Goal: Information Seeking & Learning: Compare options

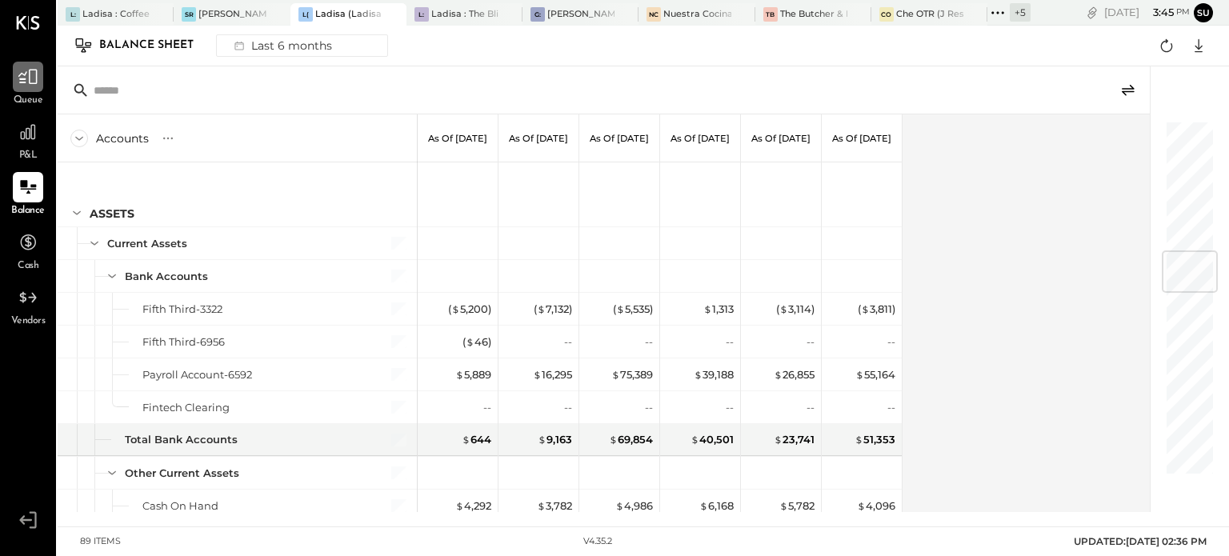
scroll to position [1087, 0]
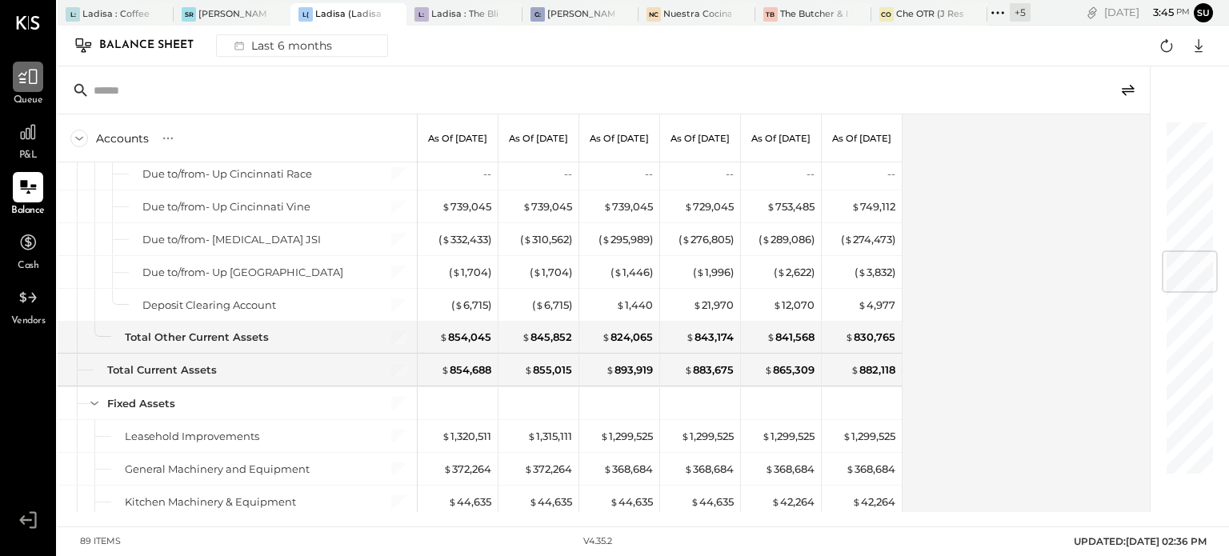
click at [28, 73] on icon at bounding box center [28, 76] width 21 height 21
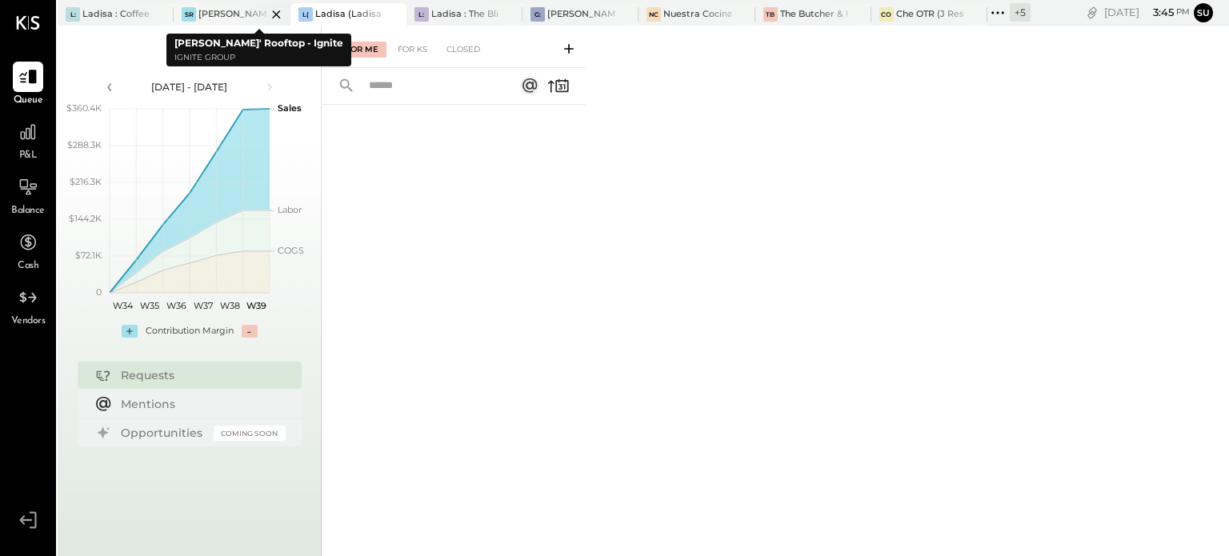
click at [221, 8] on div "[PERSON_NAME]' Rooftop - Ignite" at bounding box center [231, 14] width 67 height 13
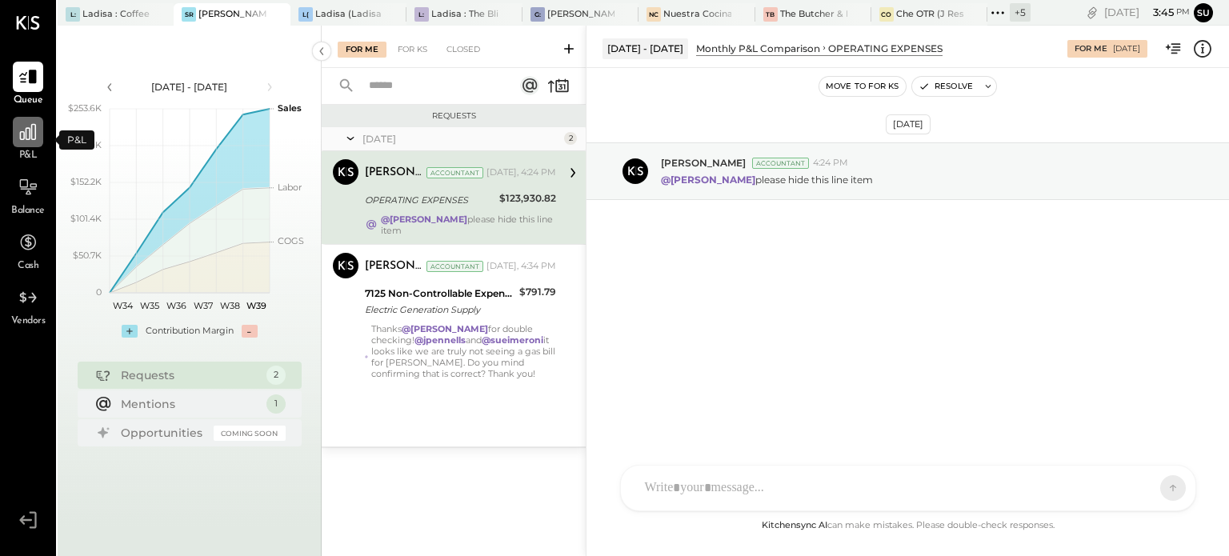
click at [27, 129] on icon at bounding box center [28, 132] width 21 height 21
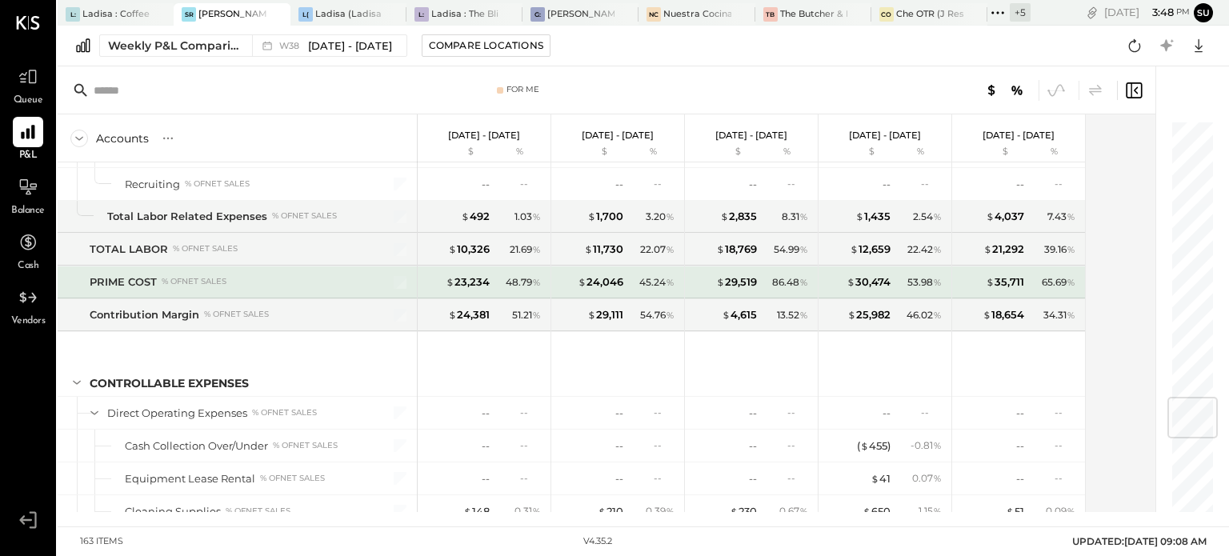
scroll to position [2244, 0]
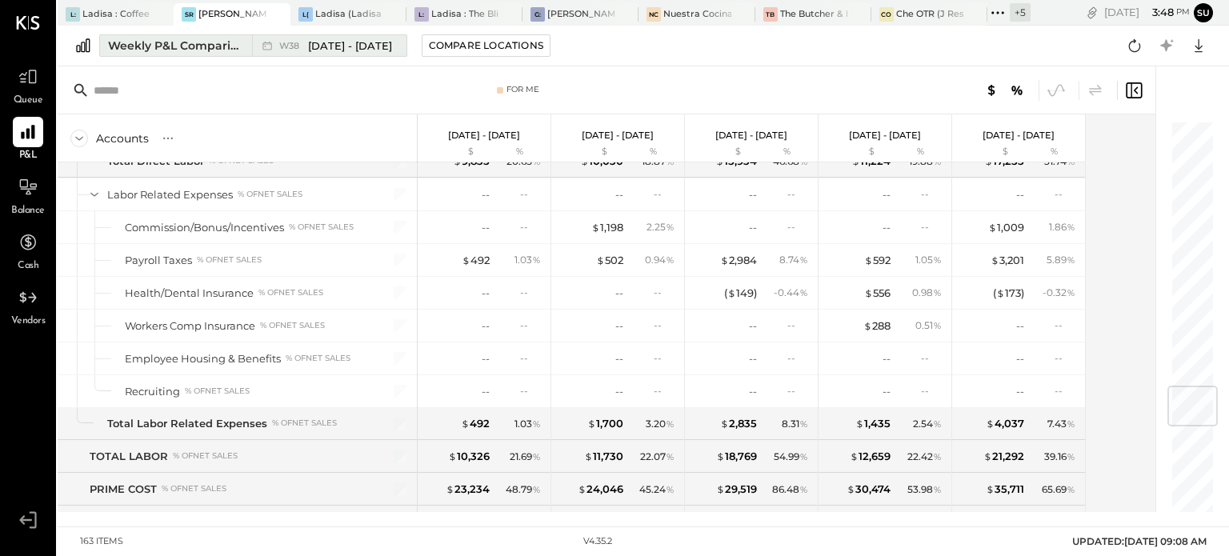
click at [226, 45] on div "Weekly P&L Comparison" at bounding box center [175, 46] width 134 height 16
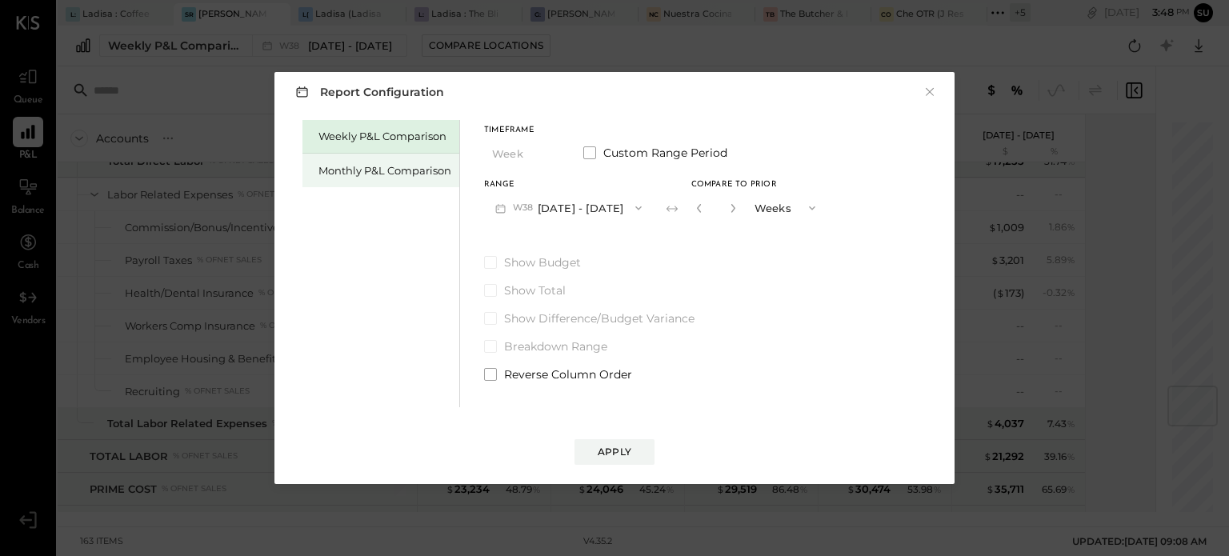
click at [393, 169] on div "Monthly P&L Comparison" at bounding box center [384, 170] width 133 height 15
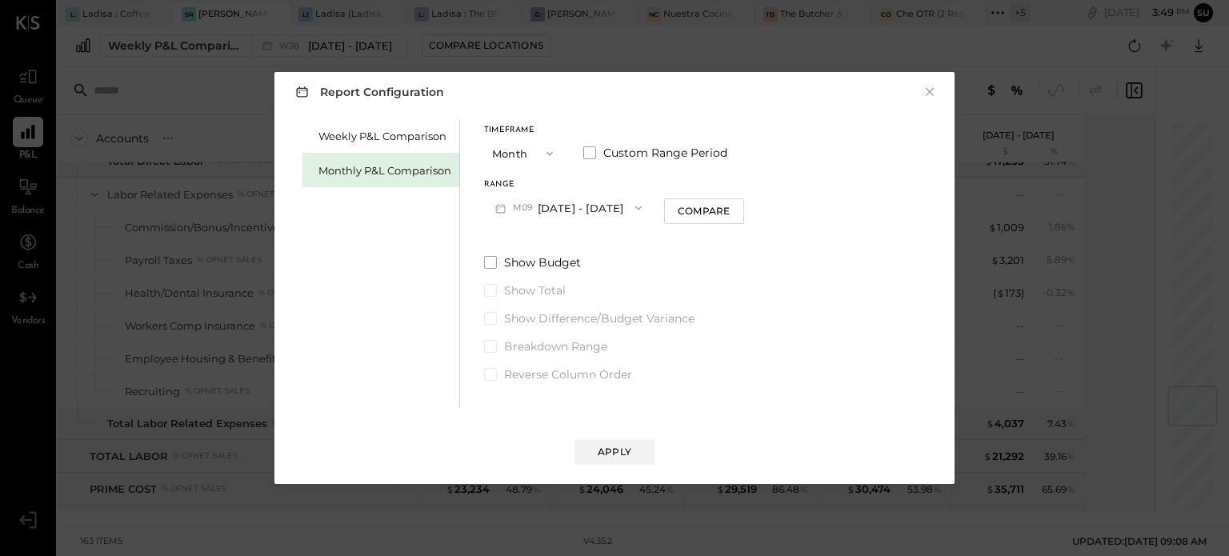
click at [551, 209] on button "M09 Sep 1 - 30, 2025" at bounding box center [568, 208] width 169 height 30
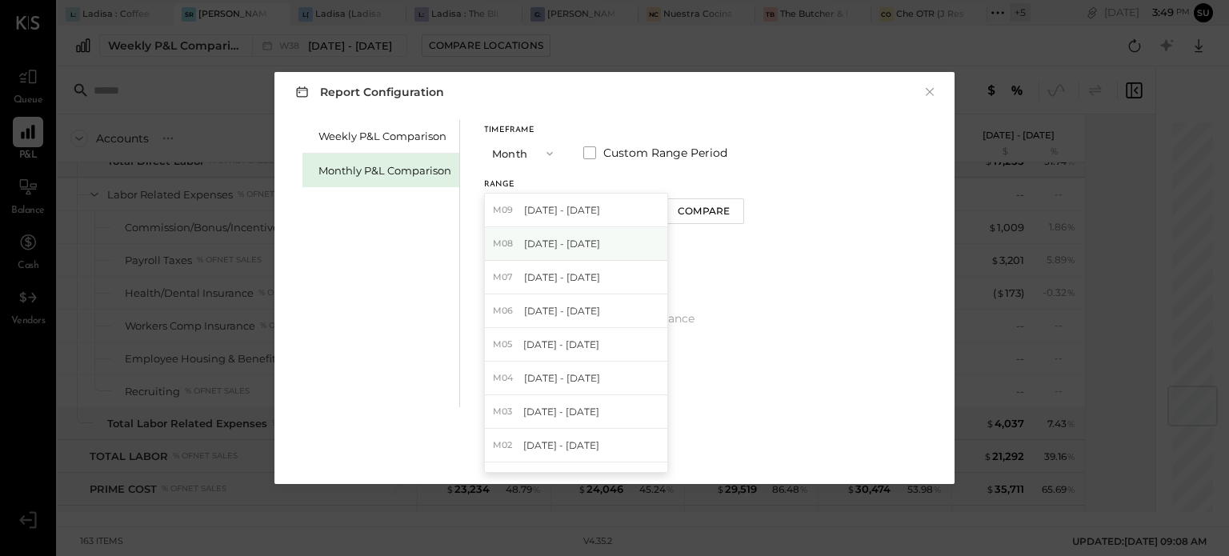
click at [536, 246] on span "Aug 1 - 31, 2025" at bounding box center [562, 244] width 76 height 14
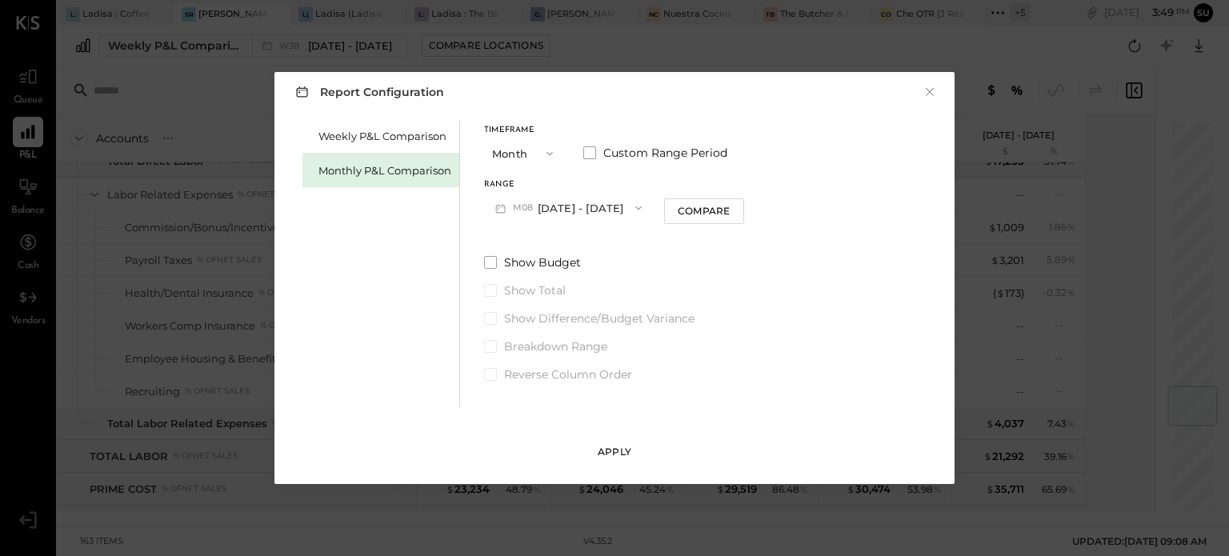
click at [604, 443] on button "Apply" at bounding box center [615, 452] width 80 height 26
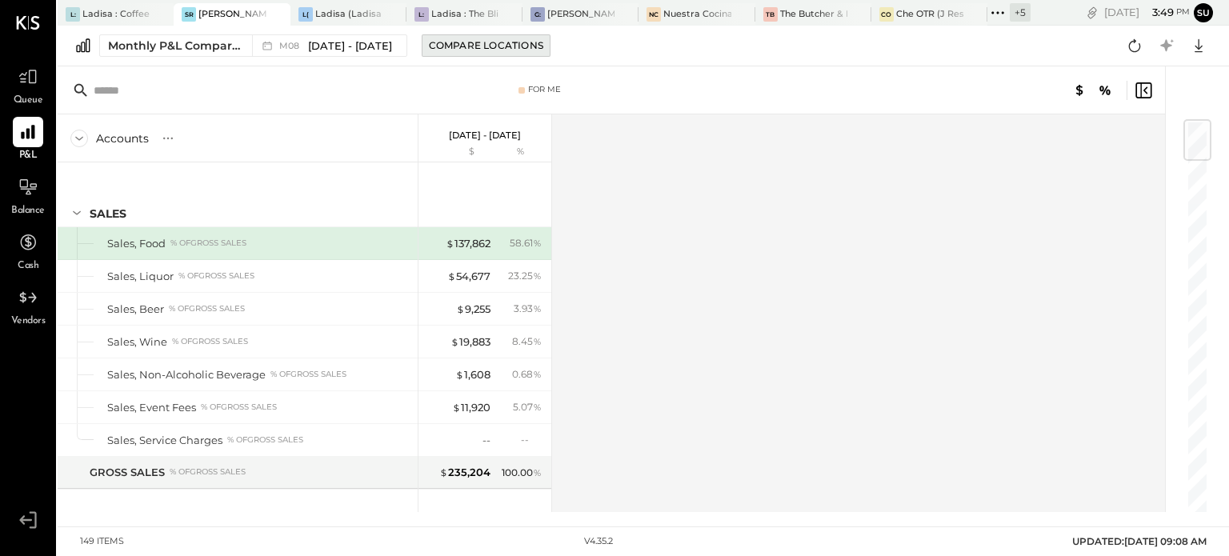
click at [455, 47] on div "Compare Locations" at bounding box center [486, 45] width 114 height 14
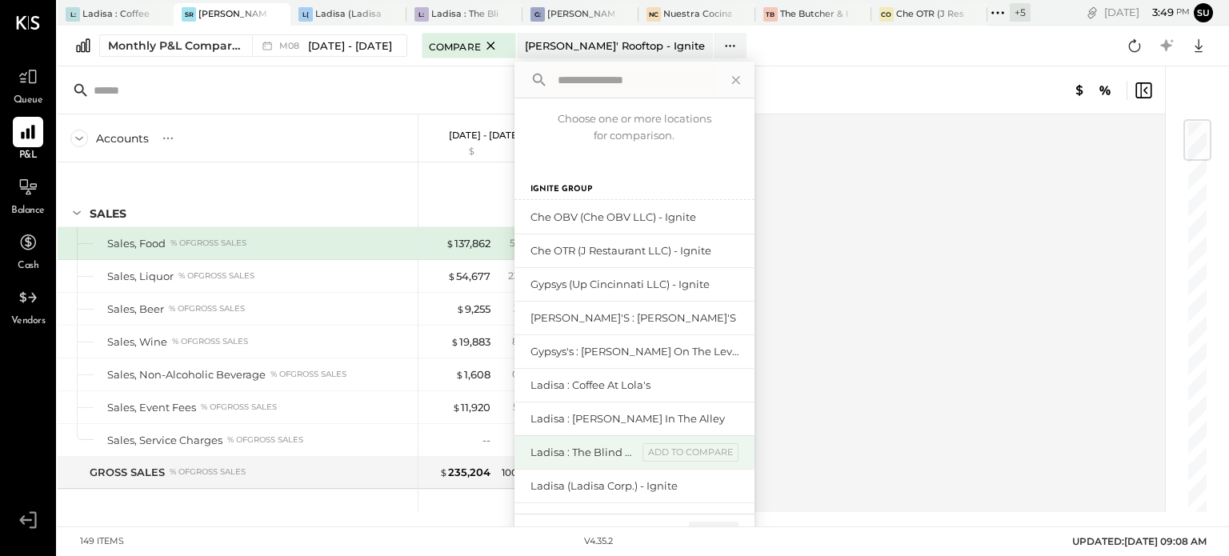
scroll to position [106, 0]
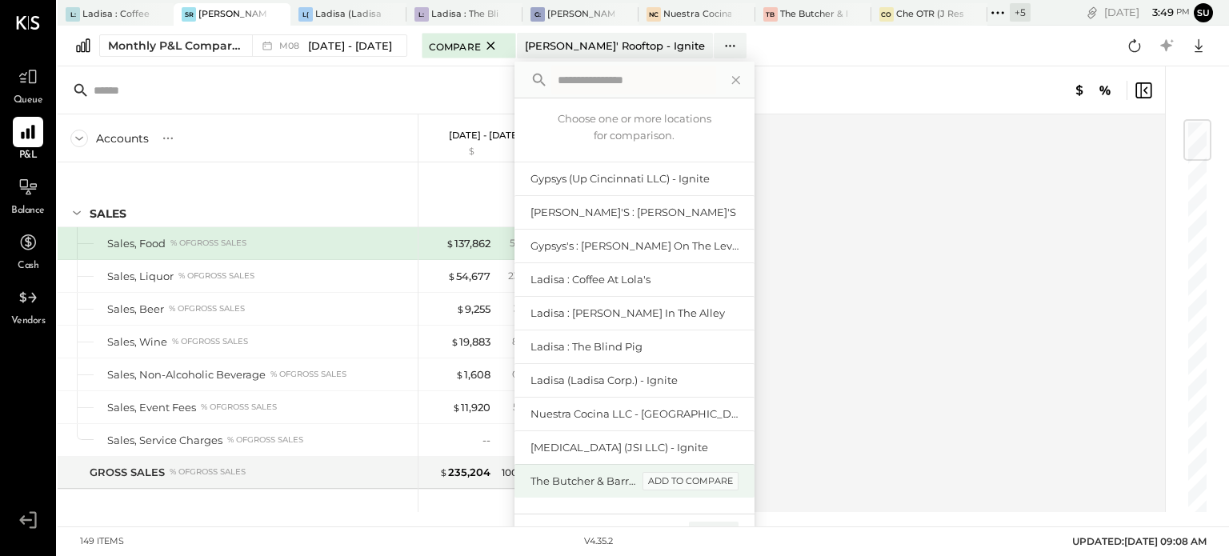
click at [710, 483] on div "add to compare" at bounding box center [691, 481] width 96 height 19
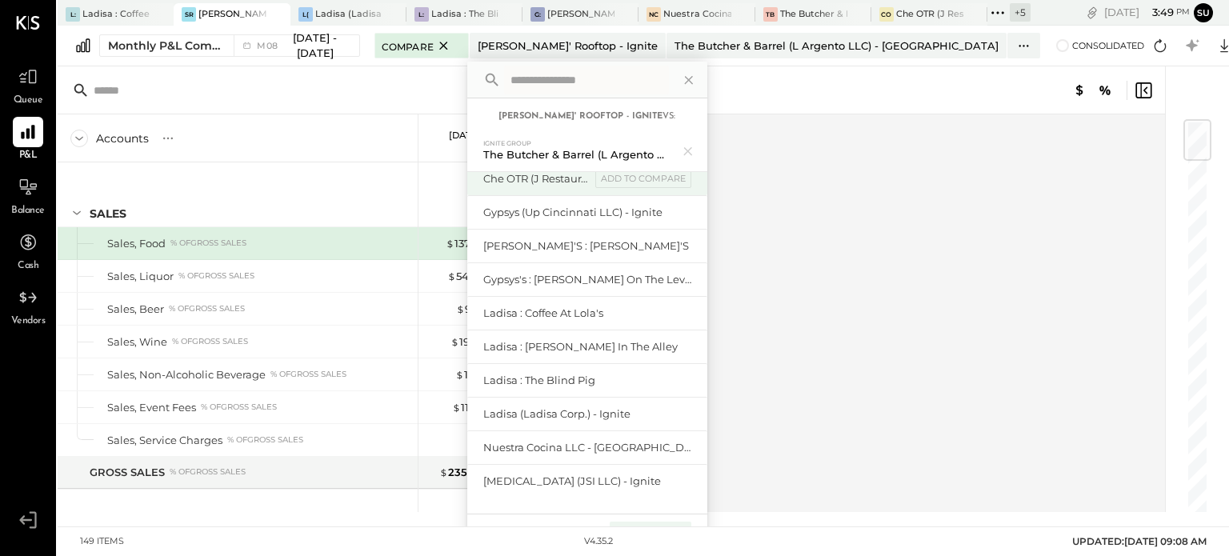
click at [707, 188] on div "Che OTR (J Restaurant LLC) - Ignite add to compare" at bounding box center [587, 179] width 240 height 34
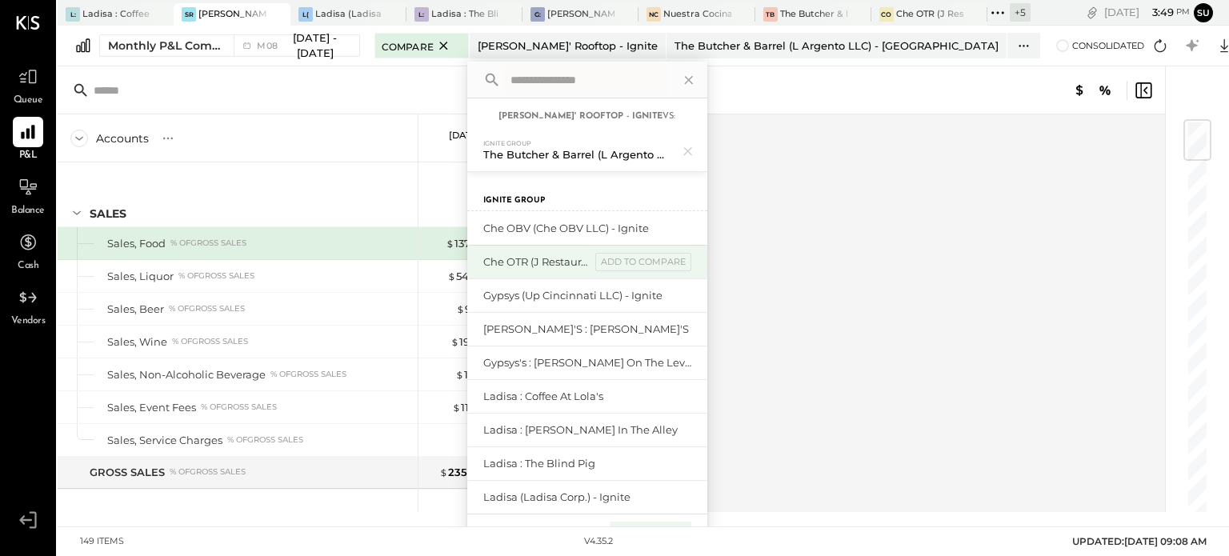
scroll to position [0, 0]
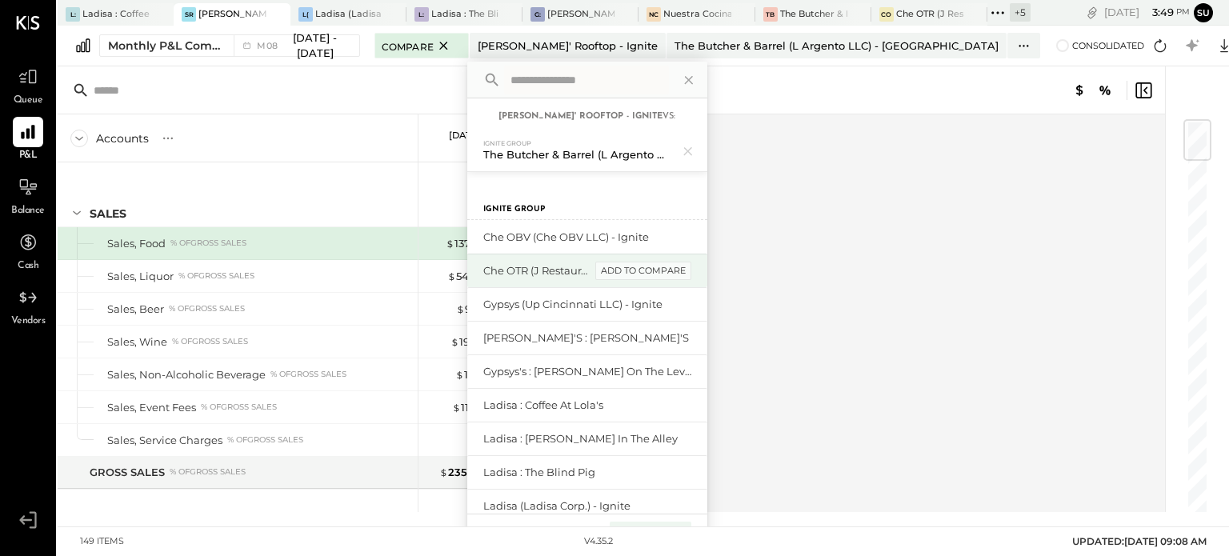
click at [691, 269] on div "add to compare" at bounding box center [643, 271] width 96 height 19
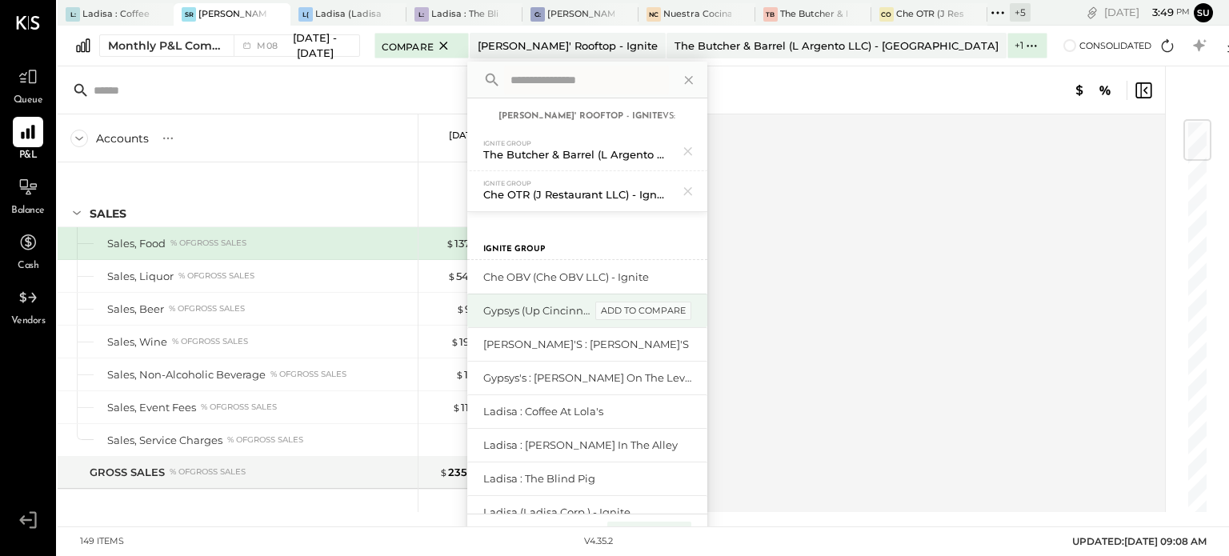
scroll to position [26, 0]
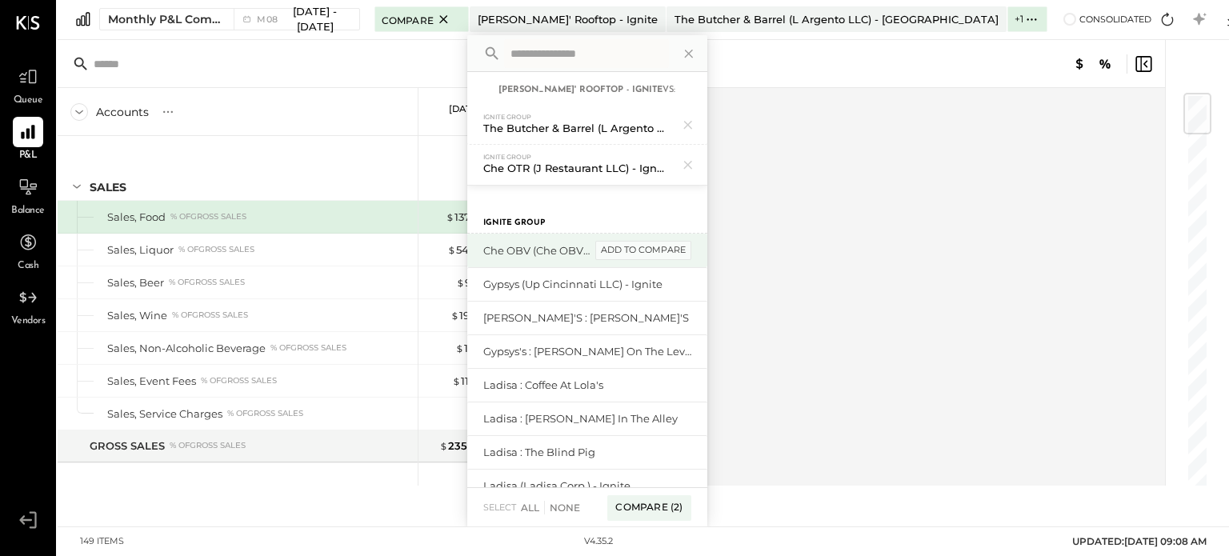
click at [691, 247] on div "add to compare" at bounding box center [643, 250] width 96 height 19
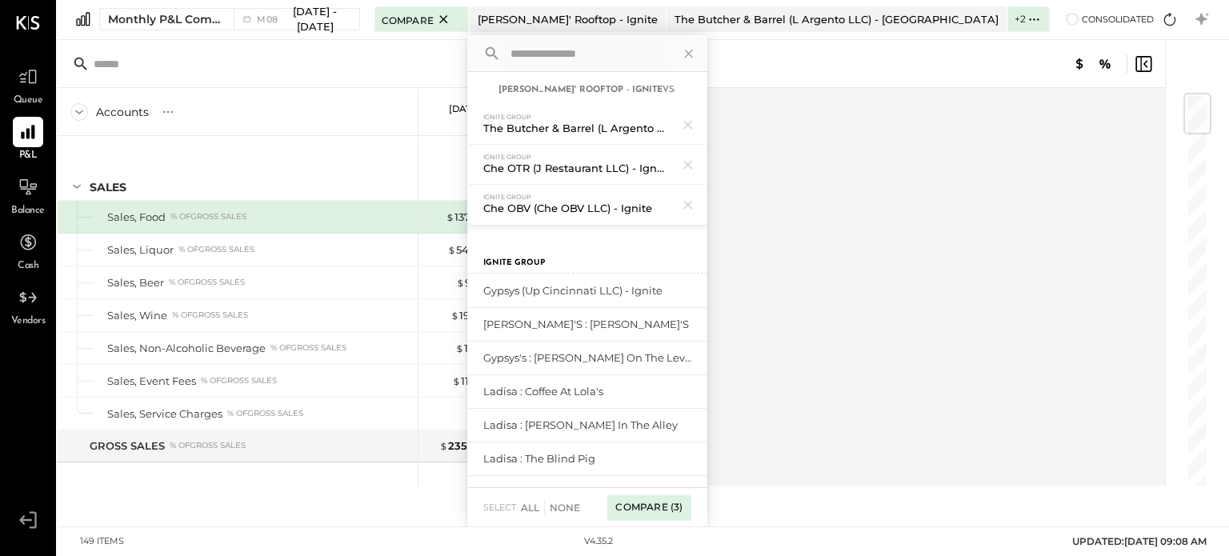
click at [691, 503] on div "Compare (3)" at bounding box center [648, 508] width 83 height 26
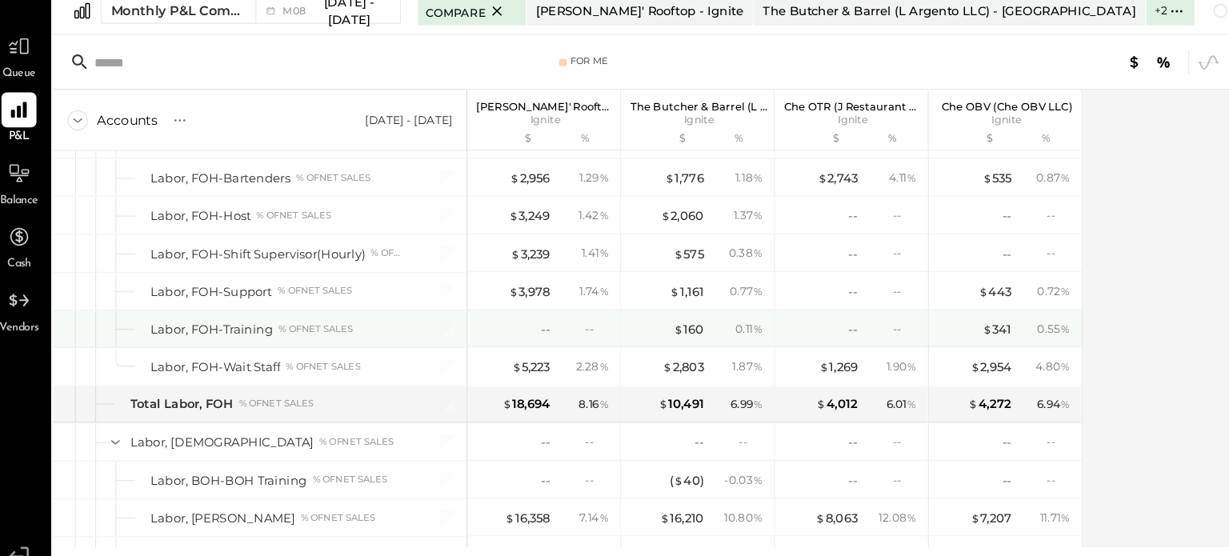
scroll to position [1715, 0]
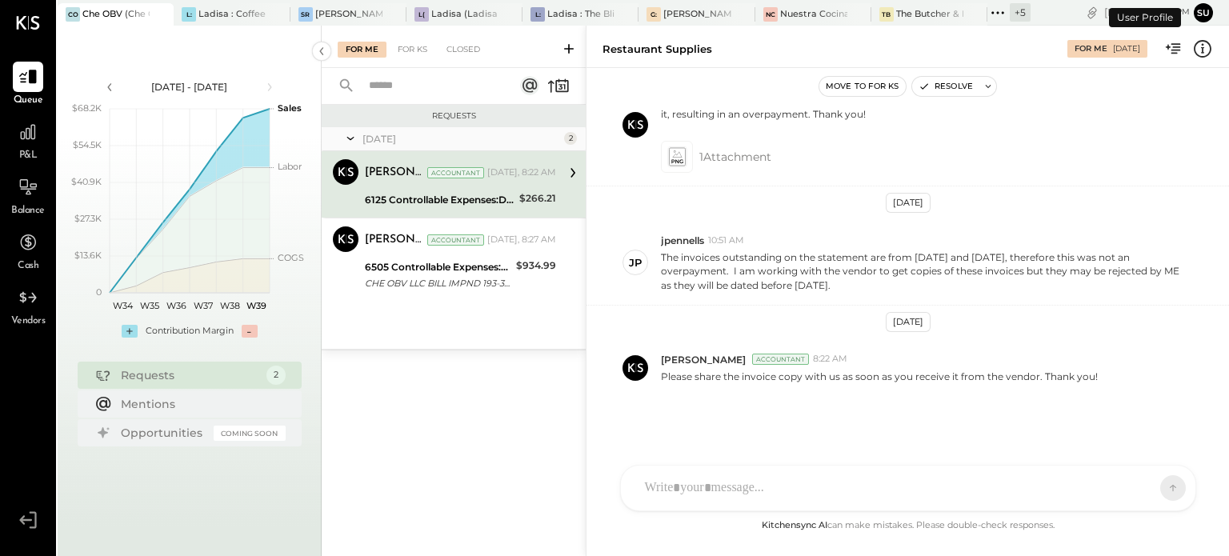
scroll to position [419, 0]
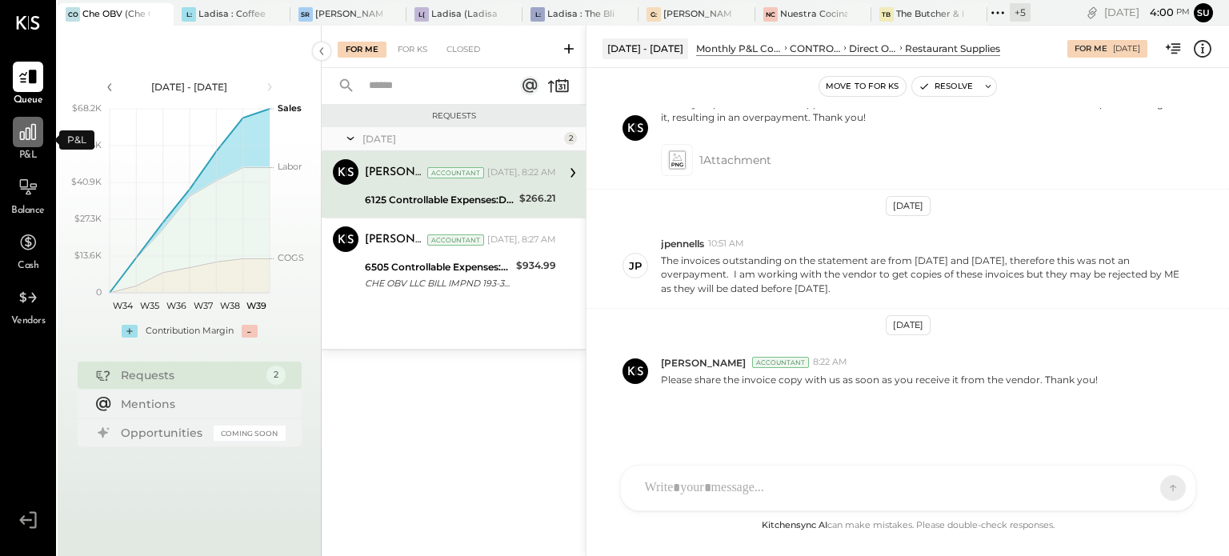
click at [16, 142] on div at bounding box center [28, 132] width 30 height 30
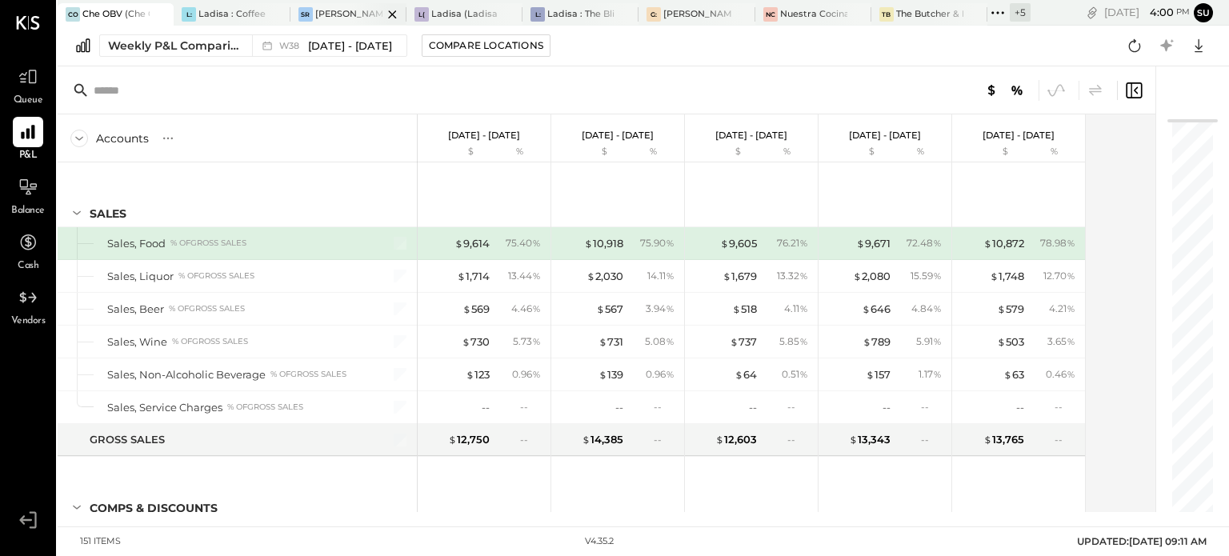
click at [346, 15] on div "[PERSON_NAME]' Rooftop - Ignite" at bounding box center [348, 14] width 67 height 13
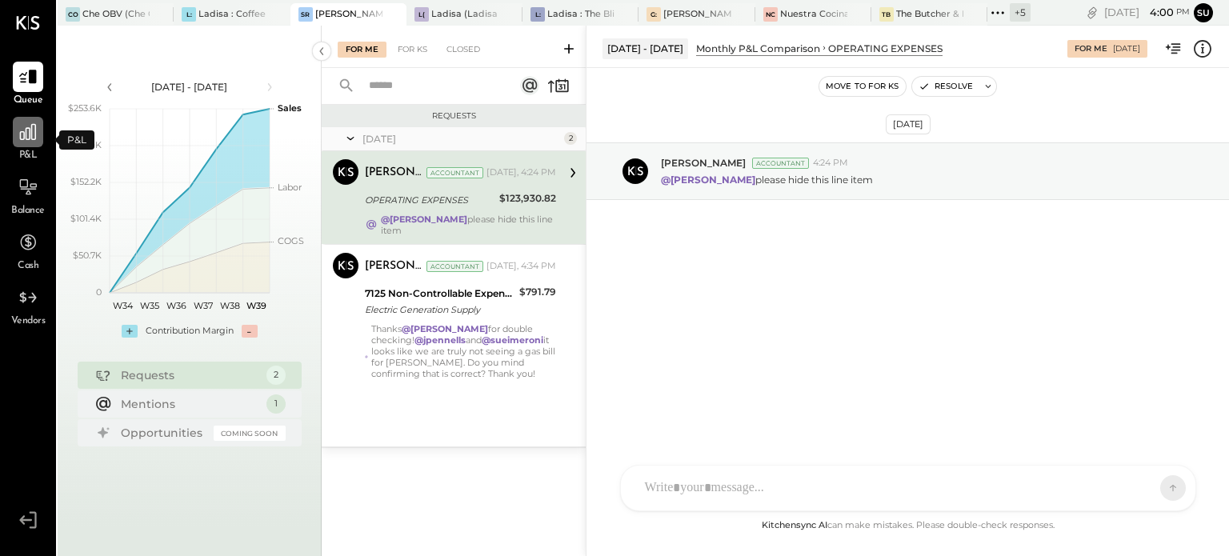
click at [16, 144] on div at bounding box center [28, 132] width 30 height 30
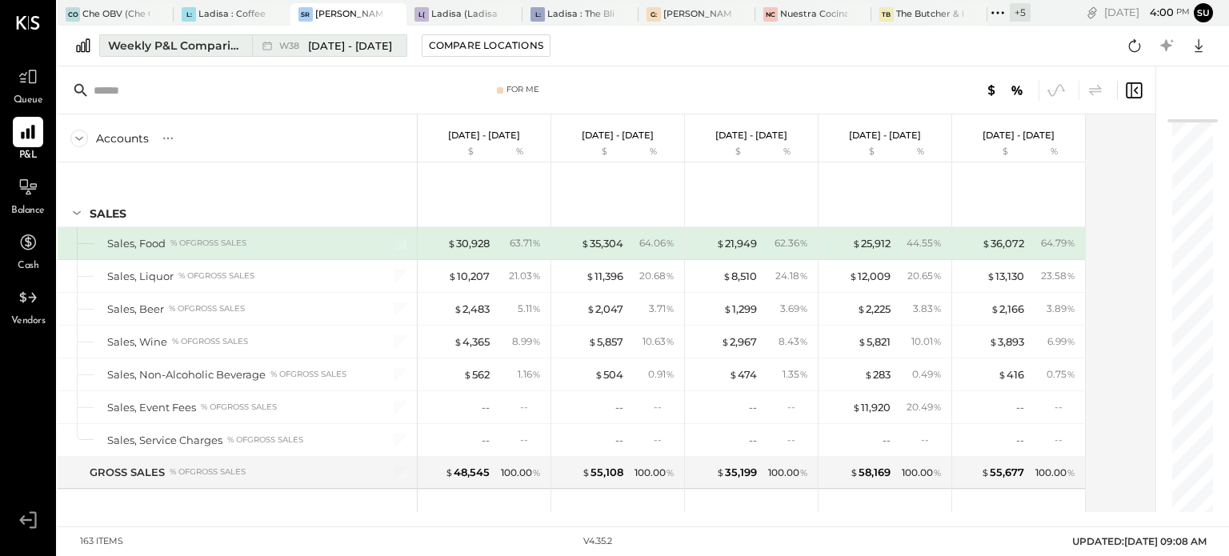
click at [234, 48] on div "Weekly P&L Comparison" at bounding box center [175, 46] width 134 height 16
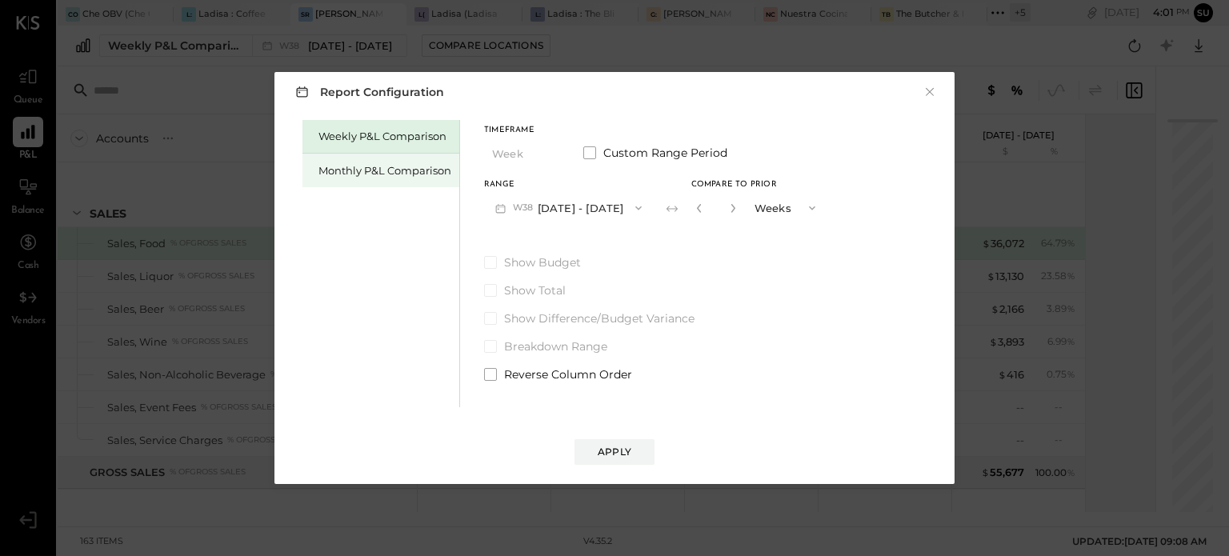
click at [439, 167] on div "Monthly P&L Comparison" at bounding box center [384, 170] width 133 height 15
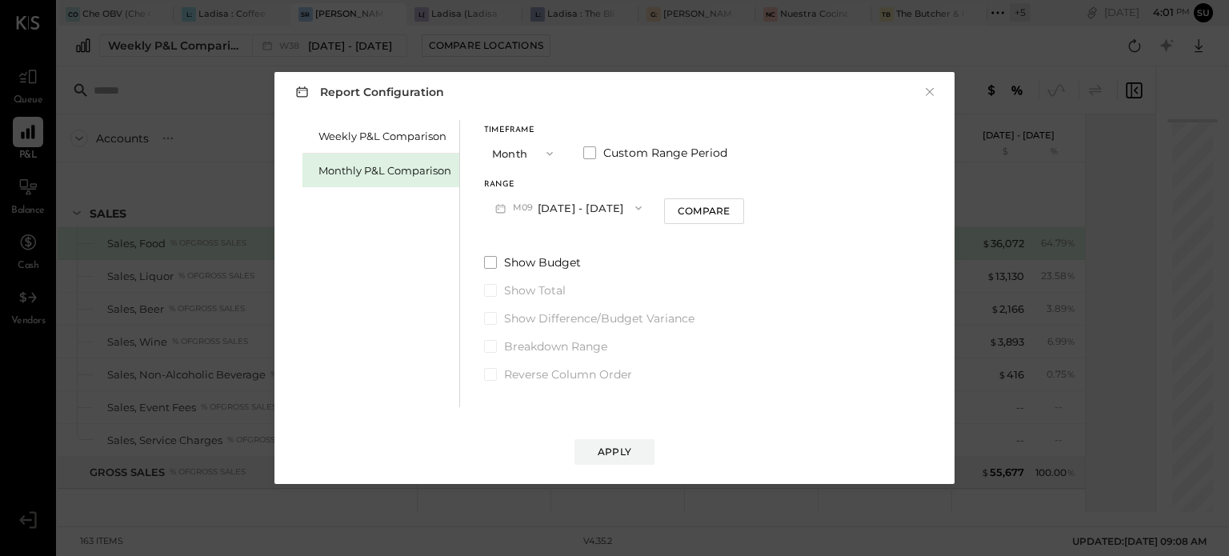
click at [549, 150] on icon "button" at bounding box center [549, 153] width 13 height 13
click at [513, 226] on div "Year" at bounding box center [524, 239] width 78 height 29
click at [642, 207] on icon "button" at bounding box center [638, 208] width 6 height 4
click at [601, 237] on span "Jan 1 - Dec 31, 2024" at bounding box center [563, 244] width 76 height 14
click at [602, 457] on div "Apply" at bounding box center [615, 452] width 34 height 14
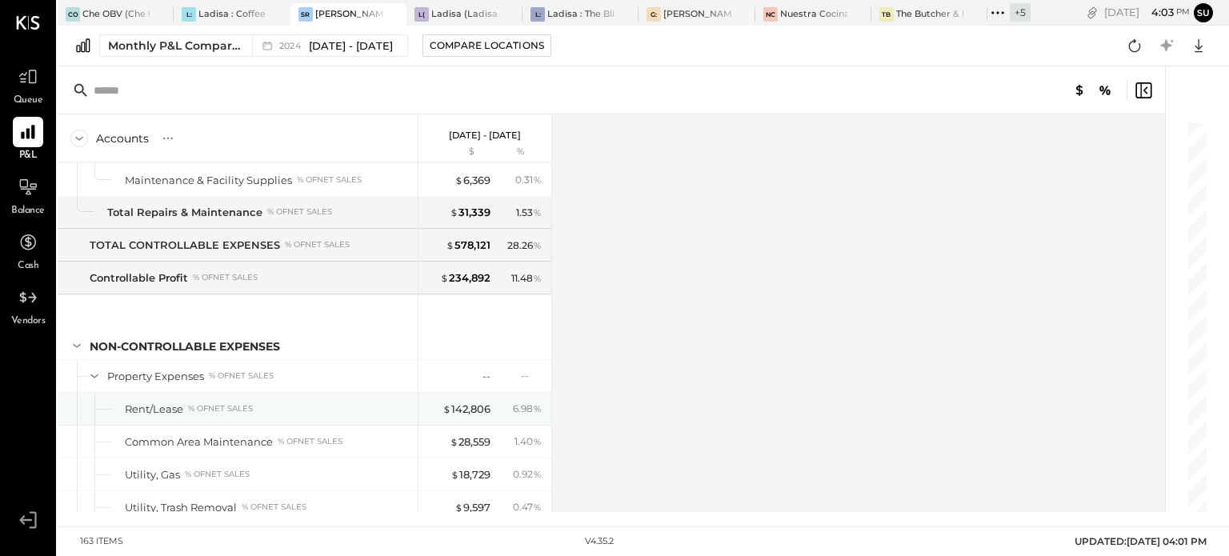
scroll to position [3964, 0]
click at [515, 41] on div "Compare Locations" at bounding box center [487, 45] width 114 height 14
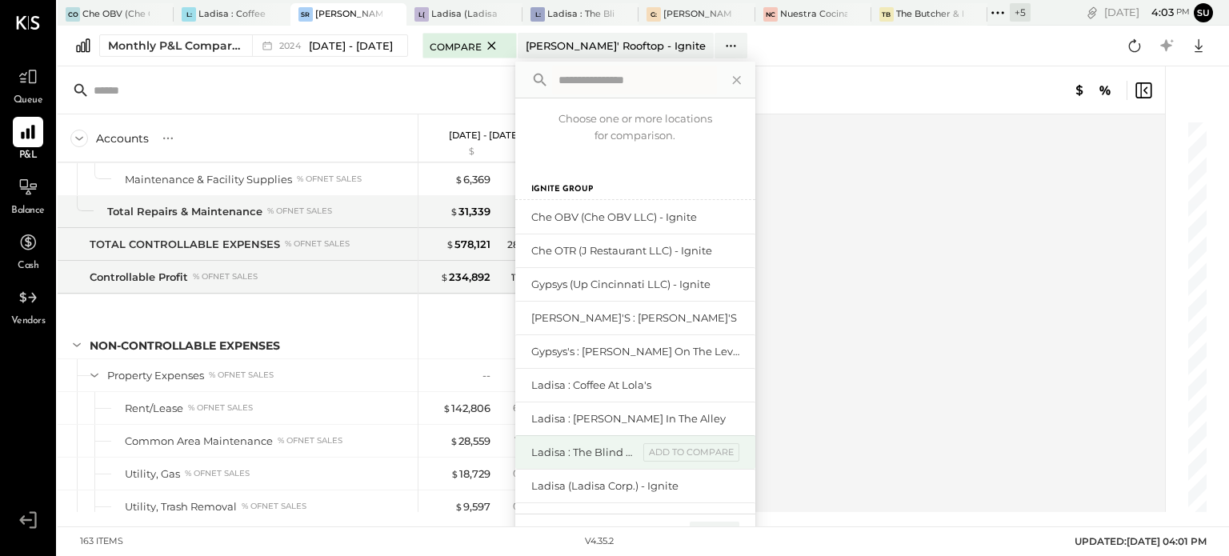
scroll to position [106, 0]
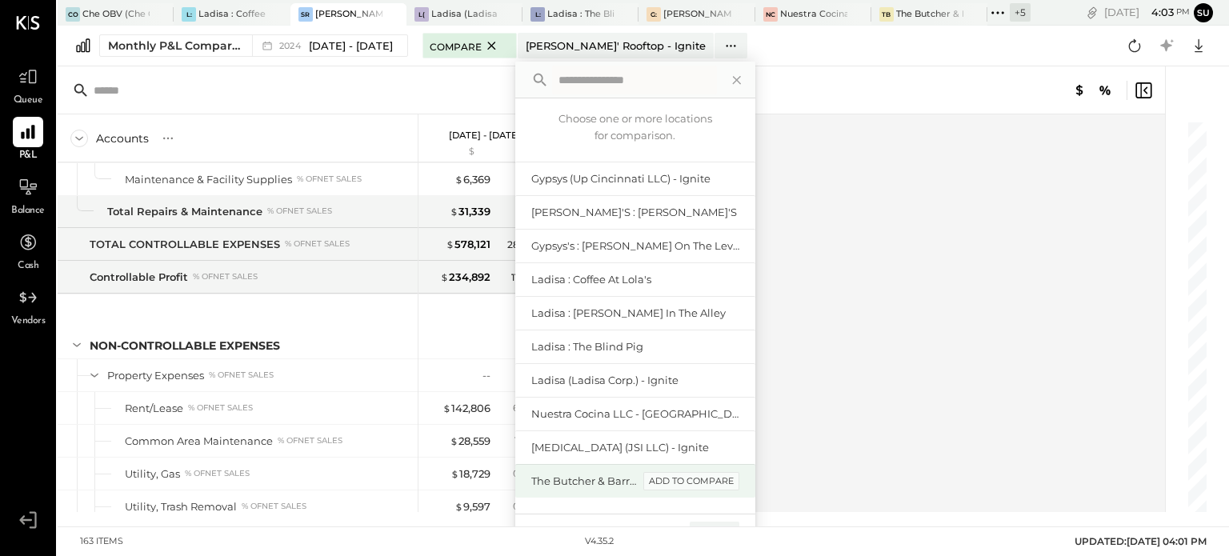
click at [696, 479] on div "add to compare" at bounding box center [691, 481] width 96 height 19
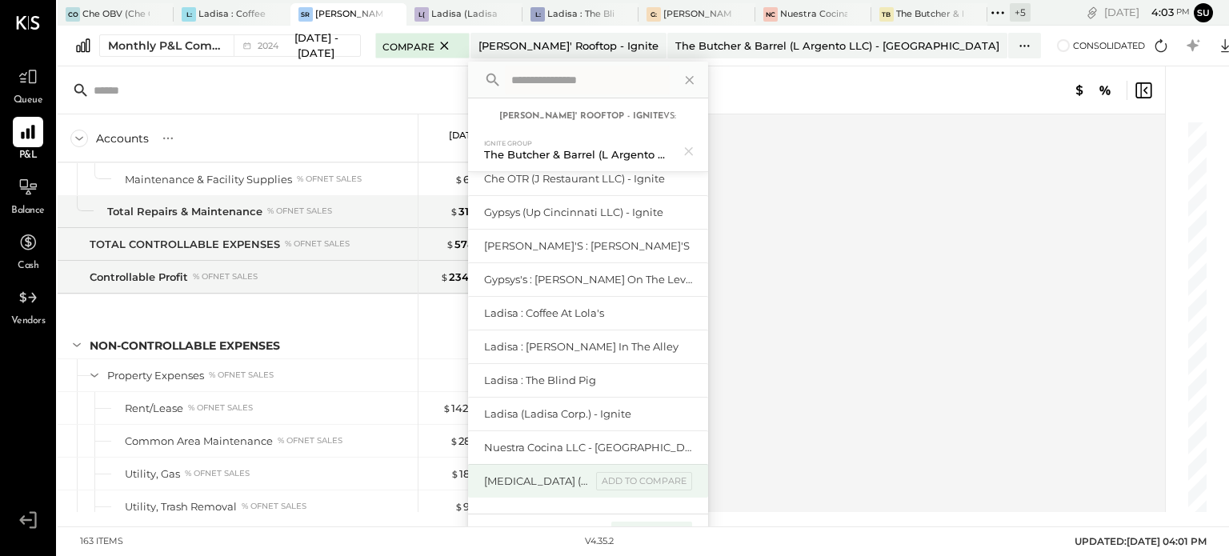
scroll to position [91, 0]
click at [692, 522] on div "Compare (1)" at bounding box center [651, 535] width 81 height 26
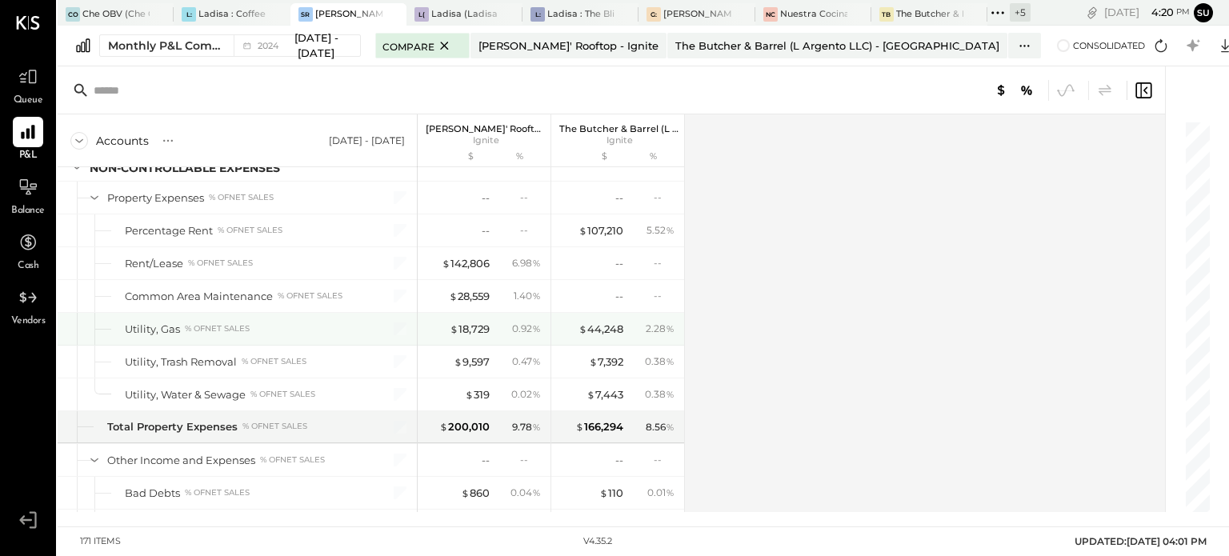
scroll to position [4343, 0]
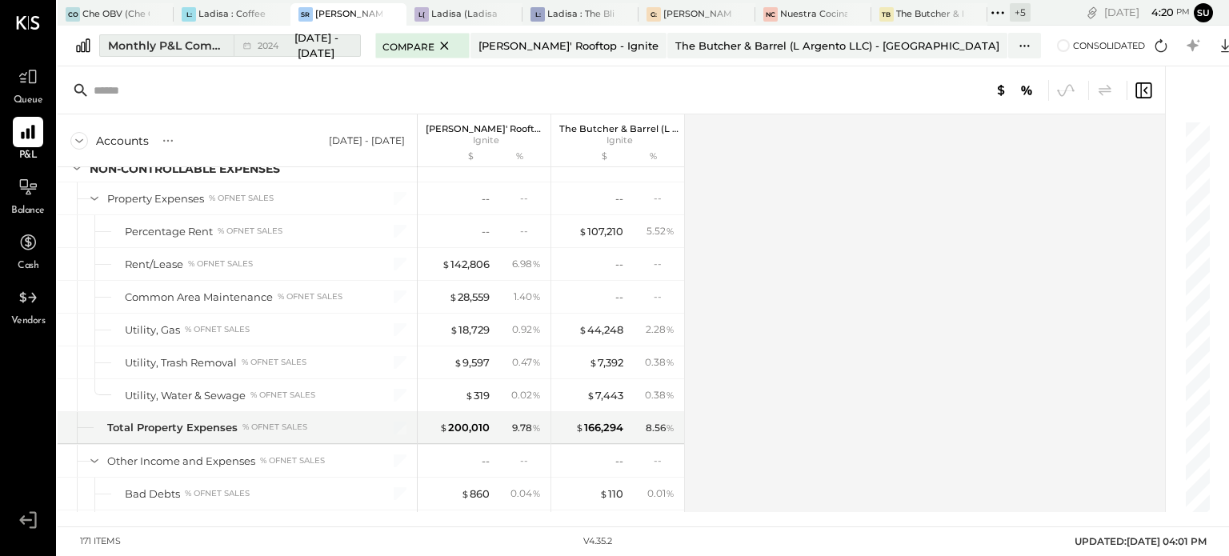
click at [214, 53] on div "Monthly P&L Comparison" at bounding box center [166, 46] width 116 height 16
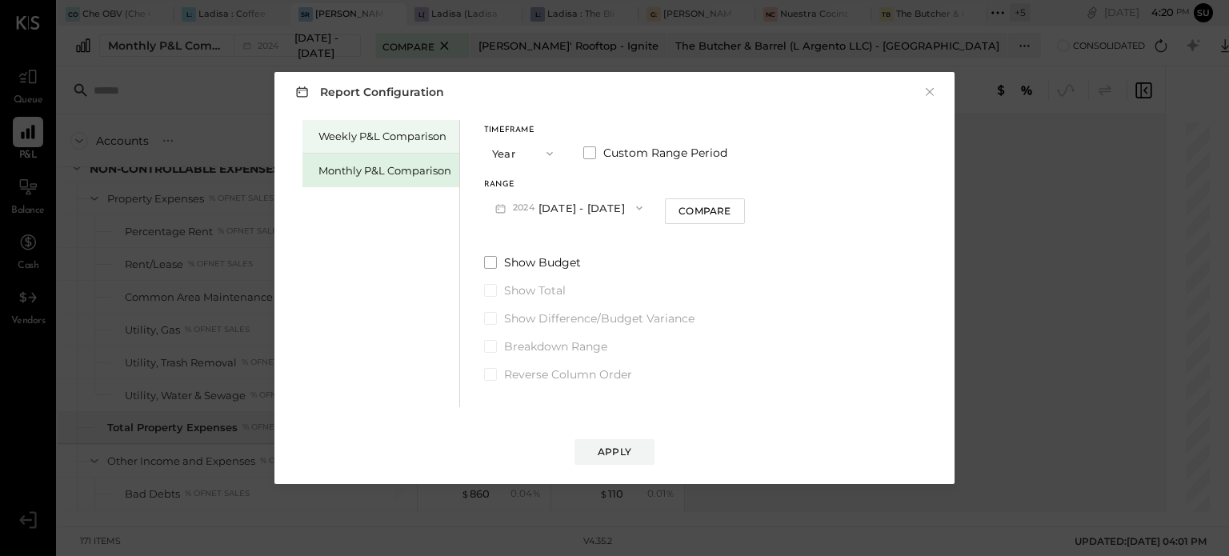
click at [389, 138] on div "Weekly P&L Comparison" at bounding box center [384, 136] width 133 height 15
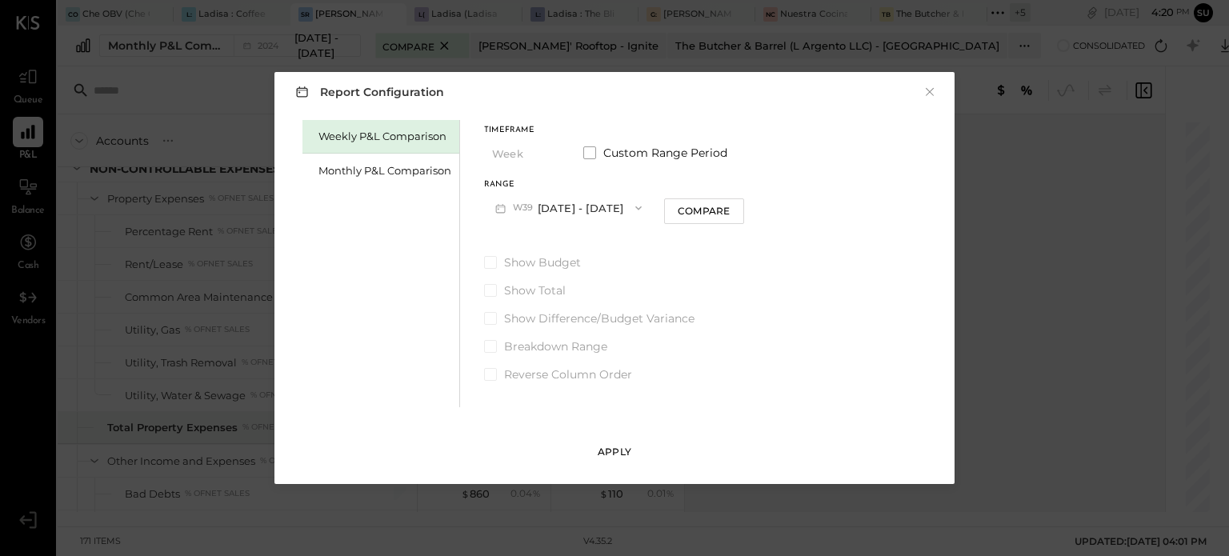
click at [615, 451] on div "Apply" at bounding box center [615, 452] width 34 height 14
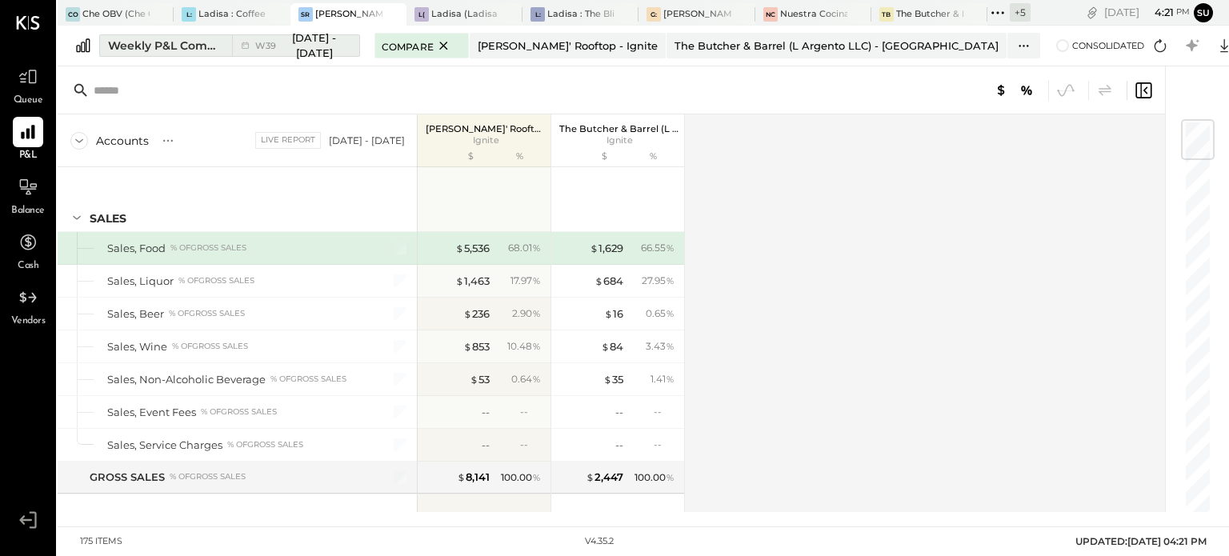
click at [345, 38] on span "Sep 22 - 28, 2025" at bounding box center [314, 45] width 61 height 30
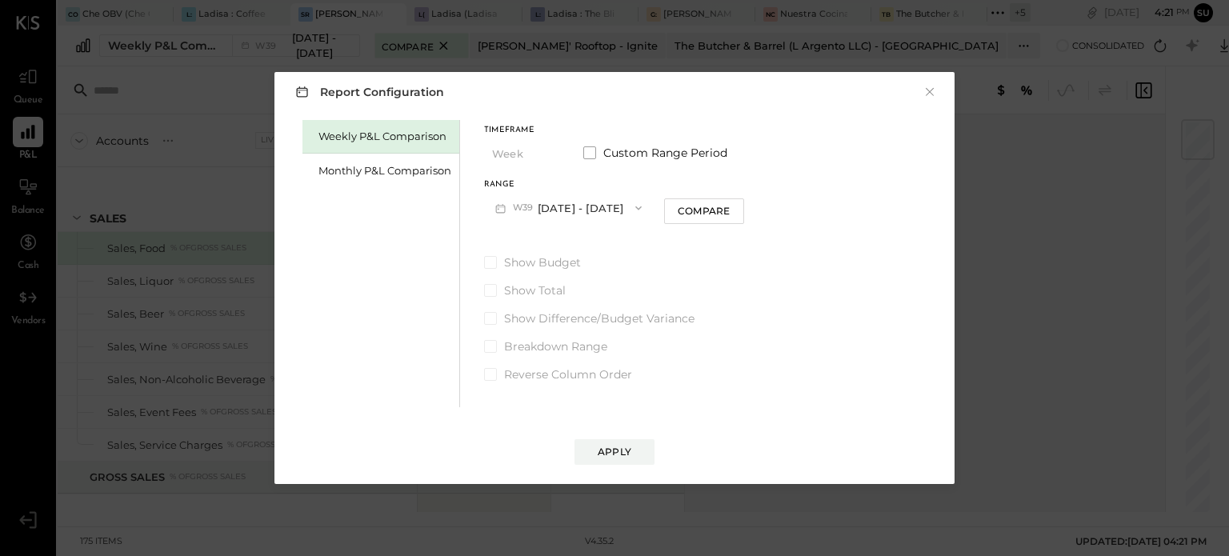
click at [645, 207] on icon "button" at bounding box center [638, 208] width 13 height 13
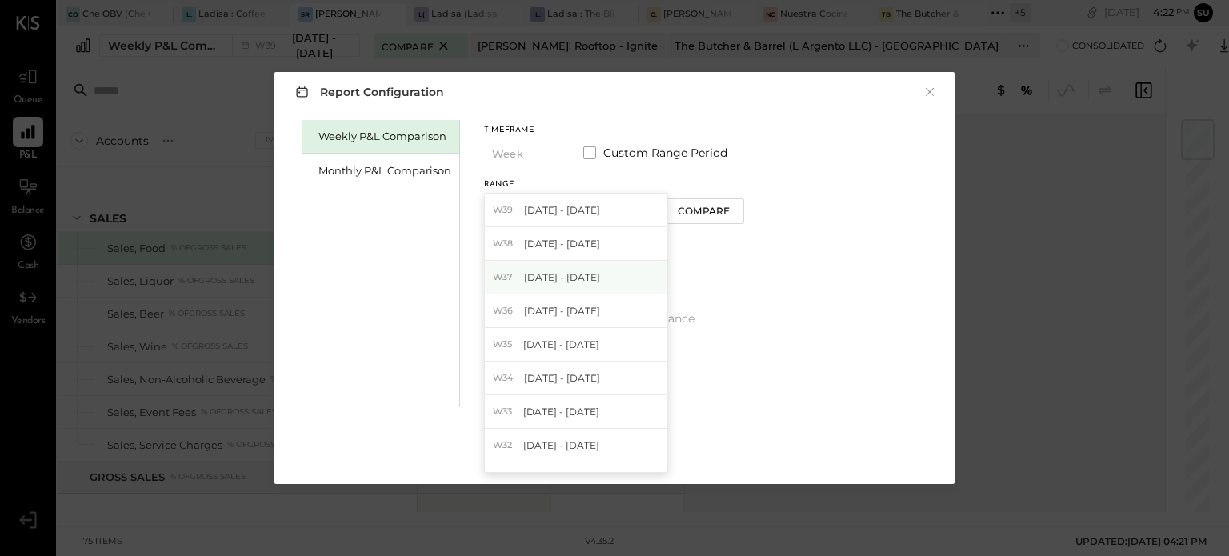
click at [606, 274] on div "W37 Sep 8 - 14, 2025" at bounding box center [576, 278] width 182 height 34
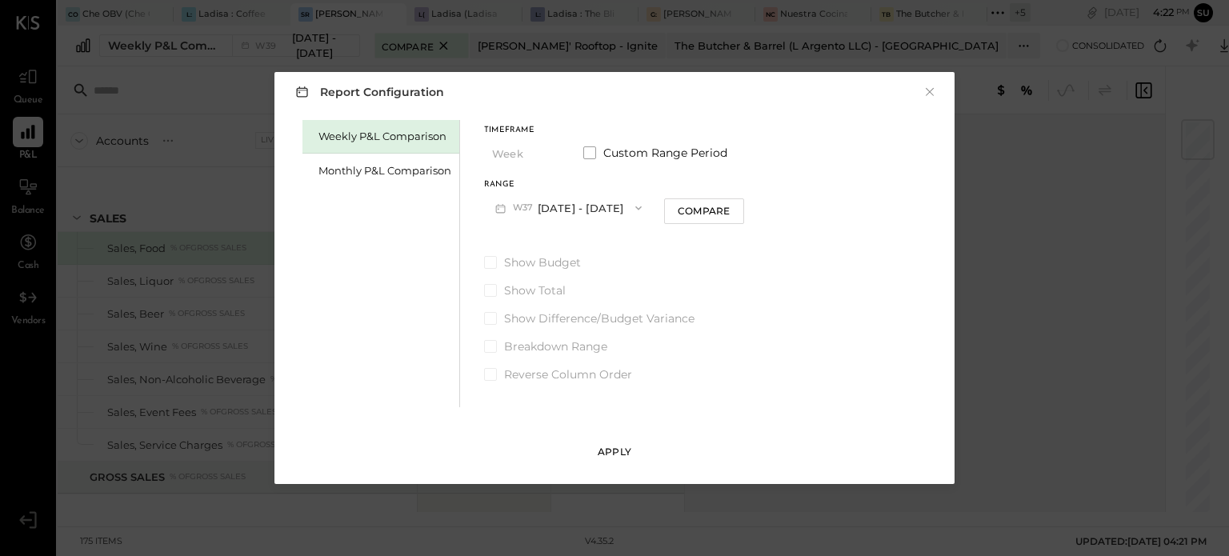
click at [607, 454] on div "Apply" at bounding box center [615, 452] width 34 height 14
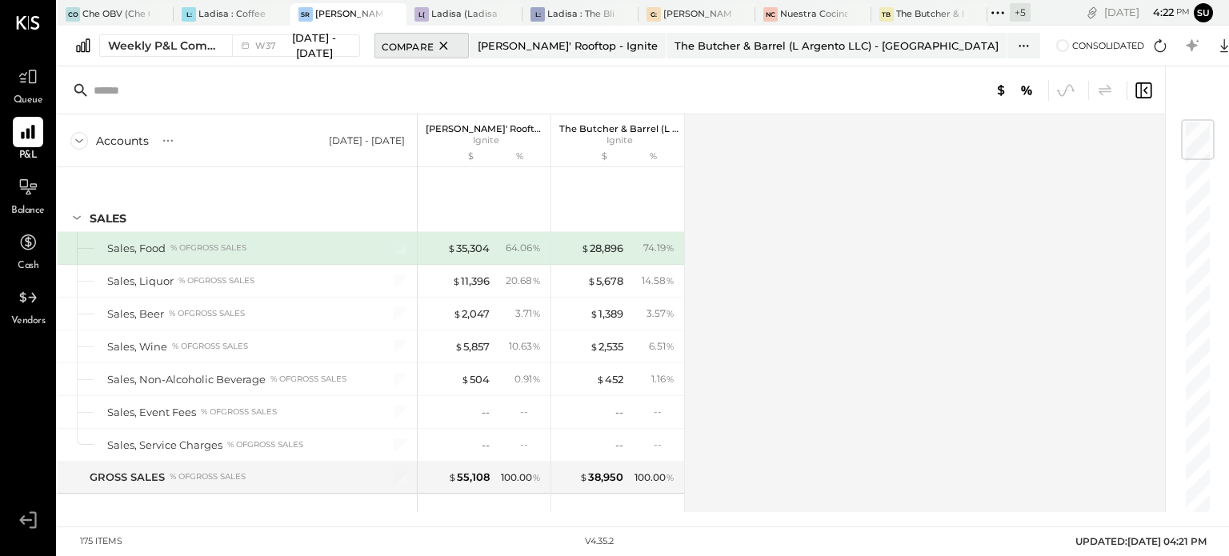
click at [454, 42] on icon at bounding box center [444, 45] width 20 height 19
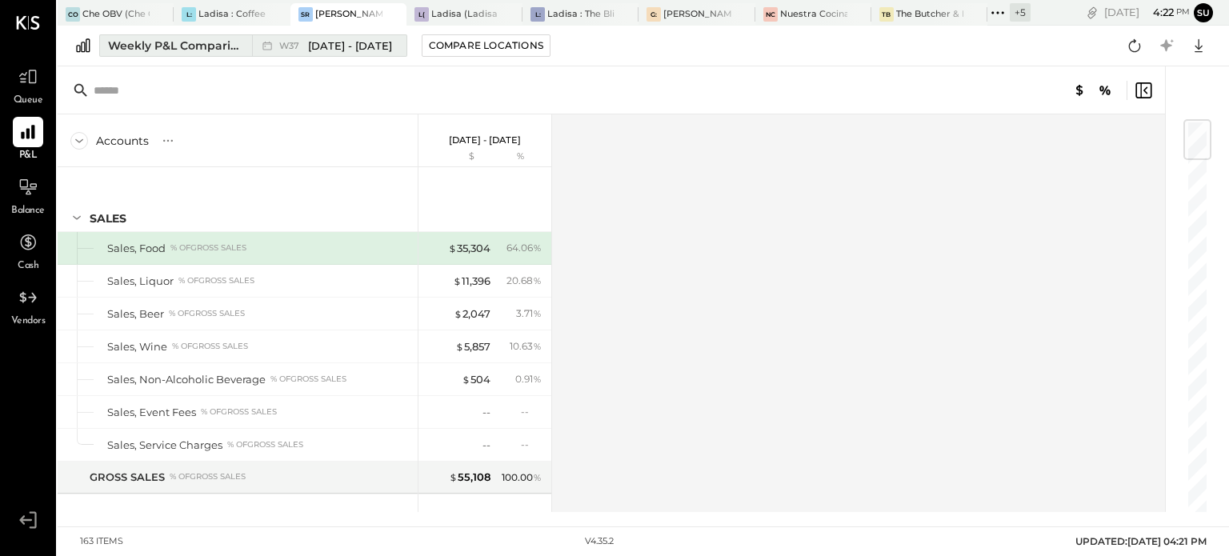
click at [346, 44] on span "[DATE] - [DATE]" at bounding box center [350, 45] width 84 height 15
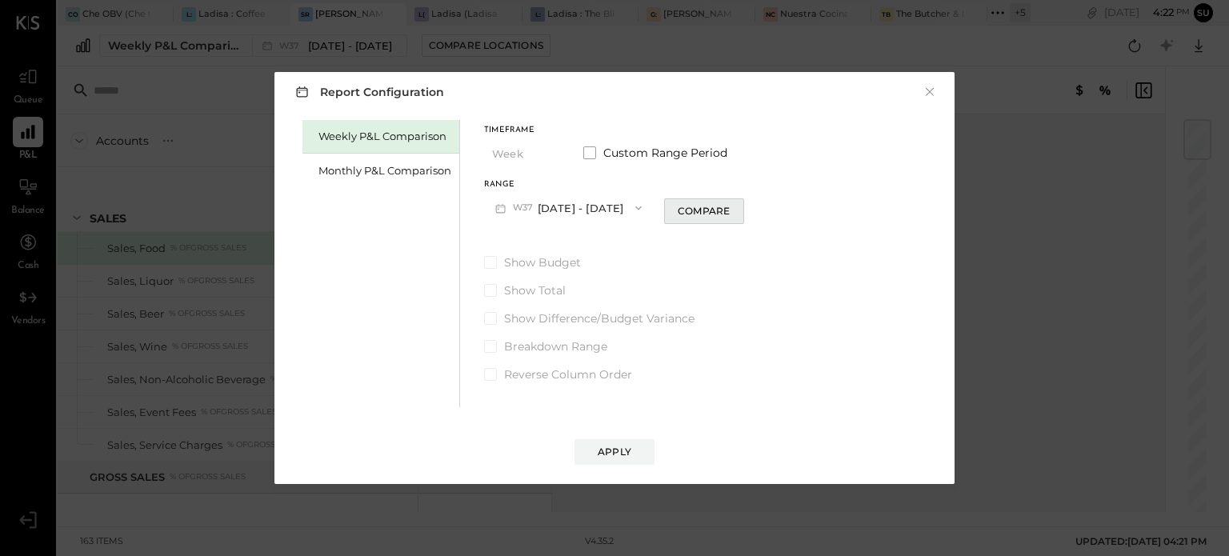
click at [679, 207] on div "Compare" at bounding box center [704, 211] width 52 height 14
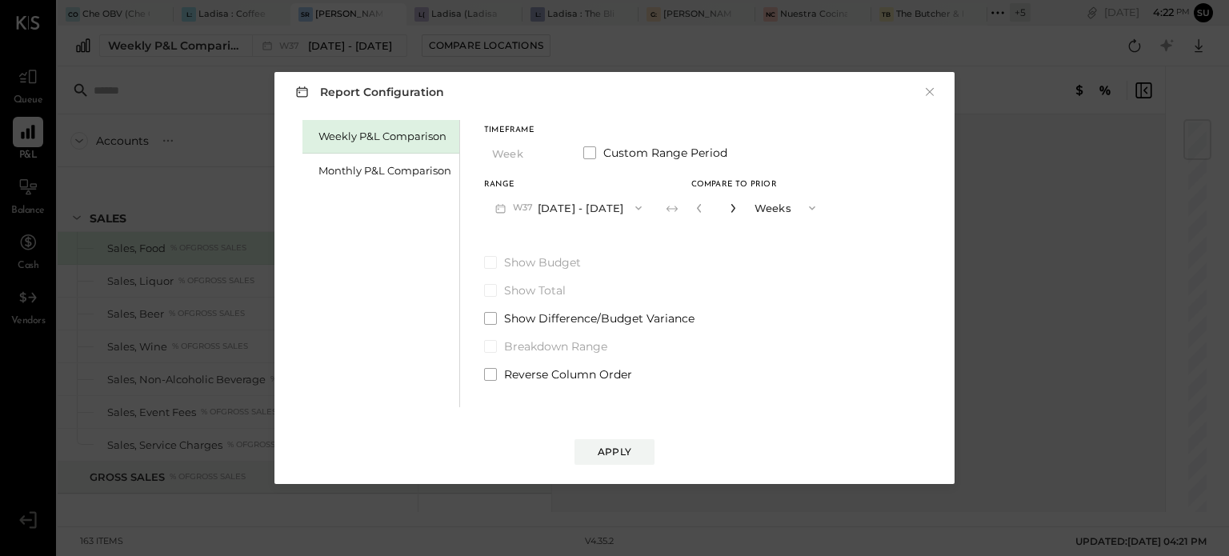
click at [731, 204] on icon "button" at bounding box center [733, 208] width 10 height 10
type input "*"
click at [614, 455] on div "Apply" at bounding box center [615, 452] width 34 height 14
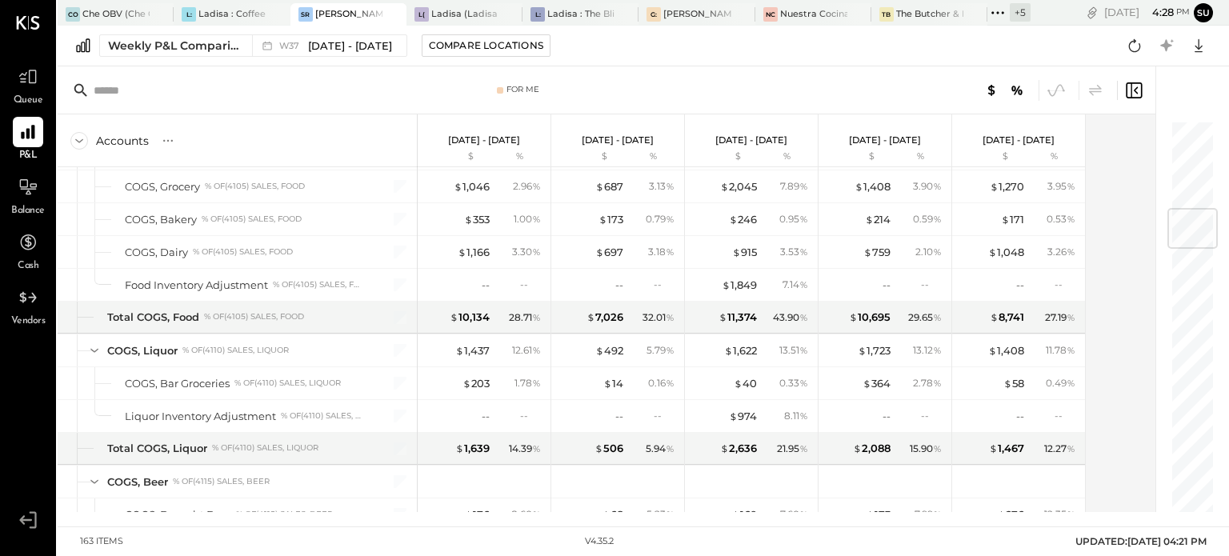
scroll to position [736, 0]
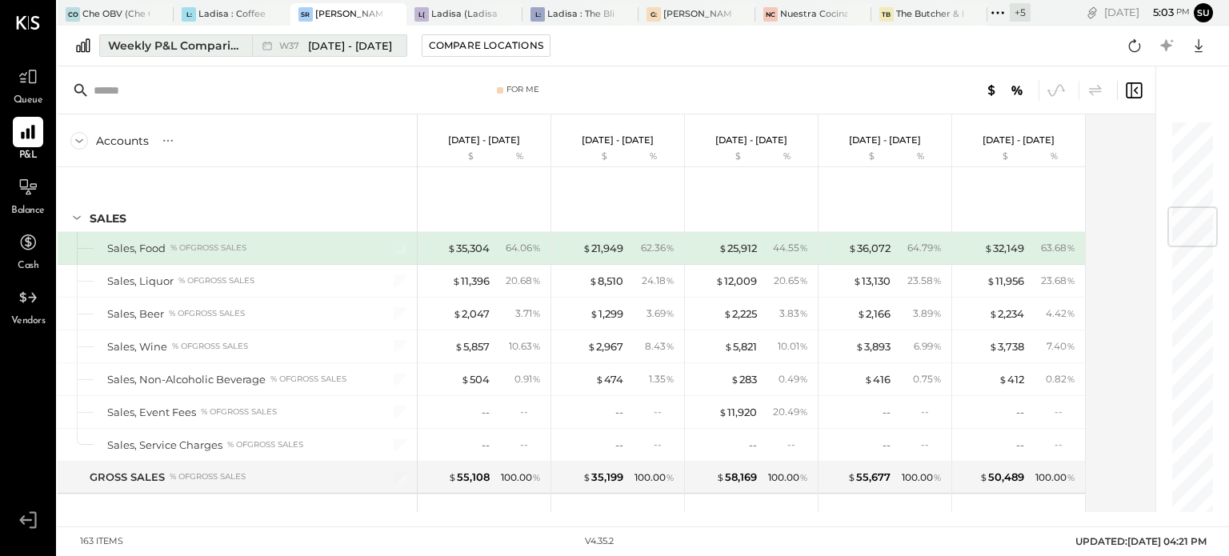
scroll to position [736, 0]
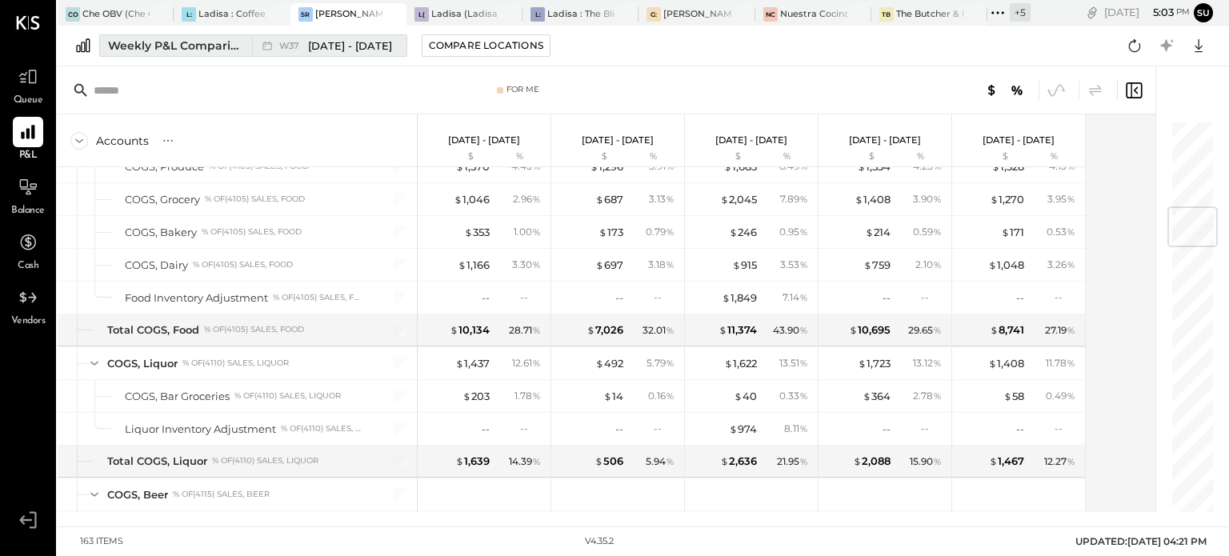
click at [336, 45] on span "[DATE] - [DATE]" at bounding box center [350, 45] width 84 height 15
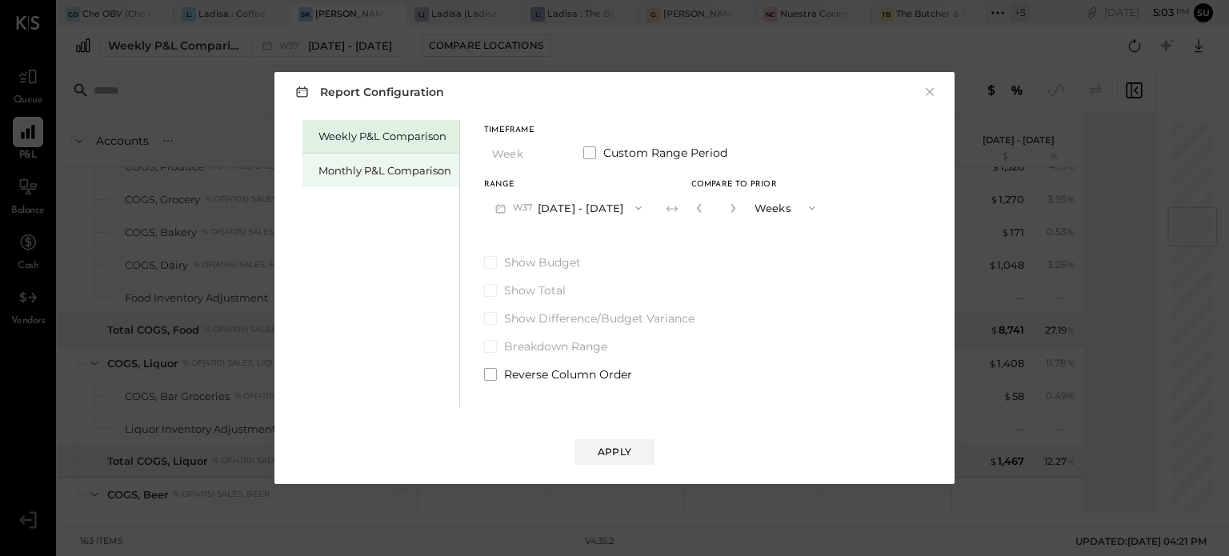
click at [410, 176] on div "Monthly P&L Comparison" at bounding box center [384, 170] width 133 height 15
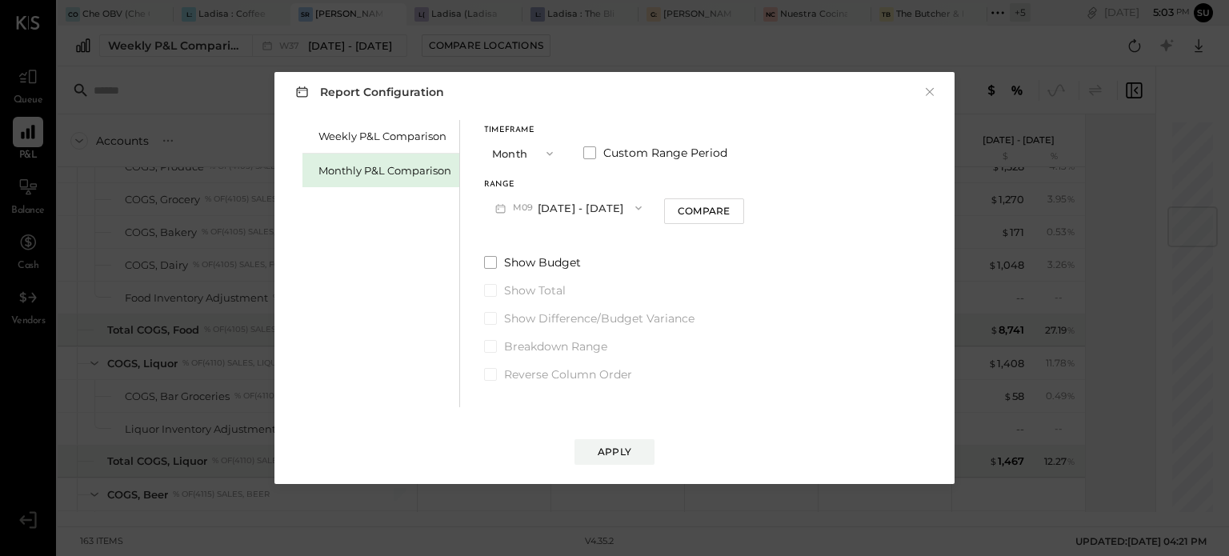
click at [544, 148] on icon "button" at bounding box center [549, 153] width 13 height 13
click at [507, 207] on span "YTD" at bounding box center [505, 210] width 16 height 10
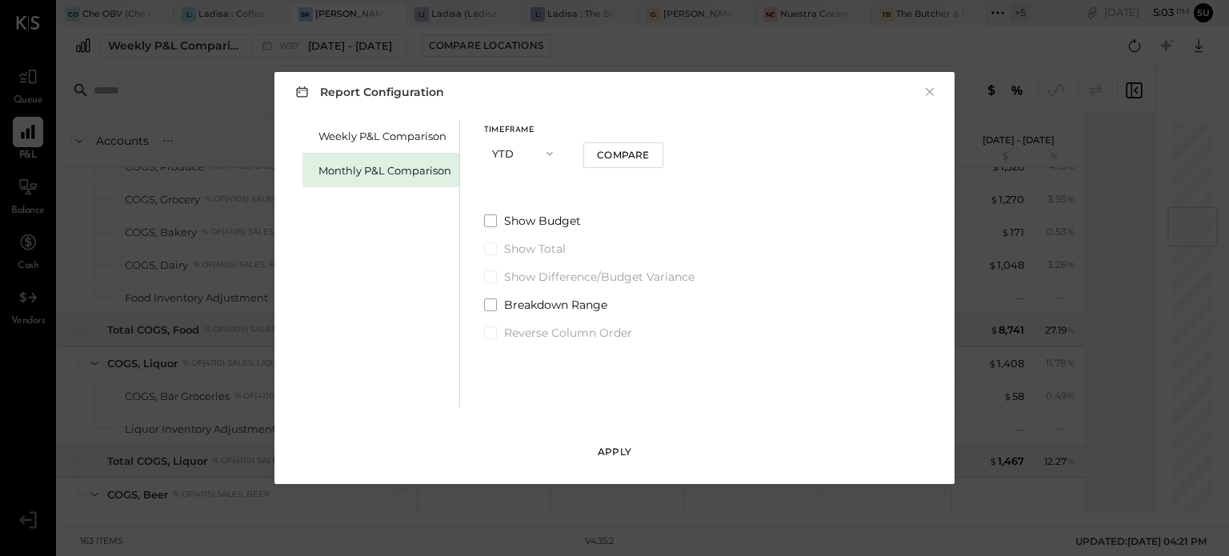
click at [608, 452] on div "Apply" at bounding box center [615, 452] width 34 height 14
